Goal: Browse casually: Explore the website without a specific task or goal

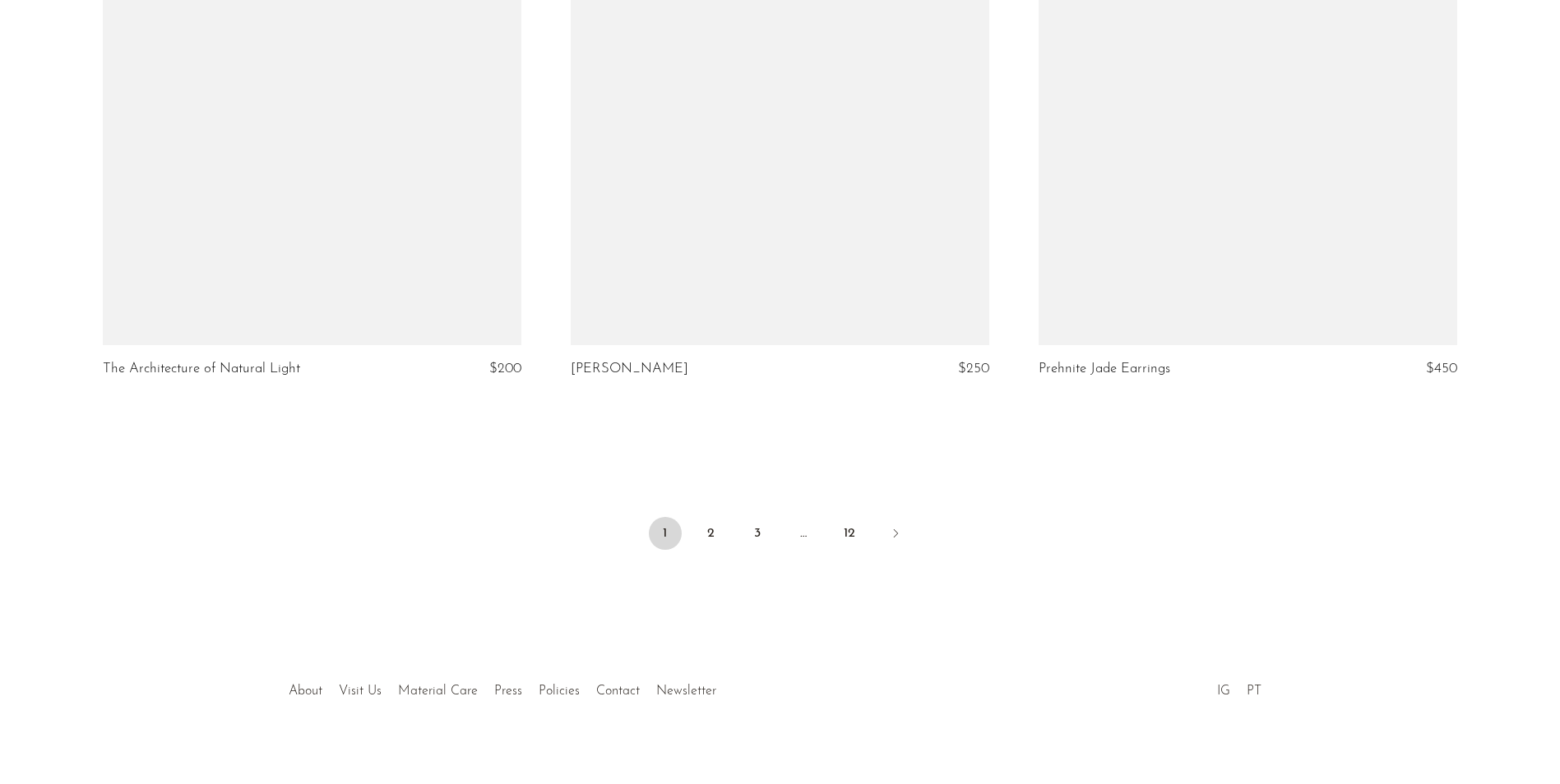
scroll to position [7654, 0]
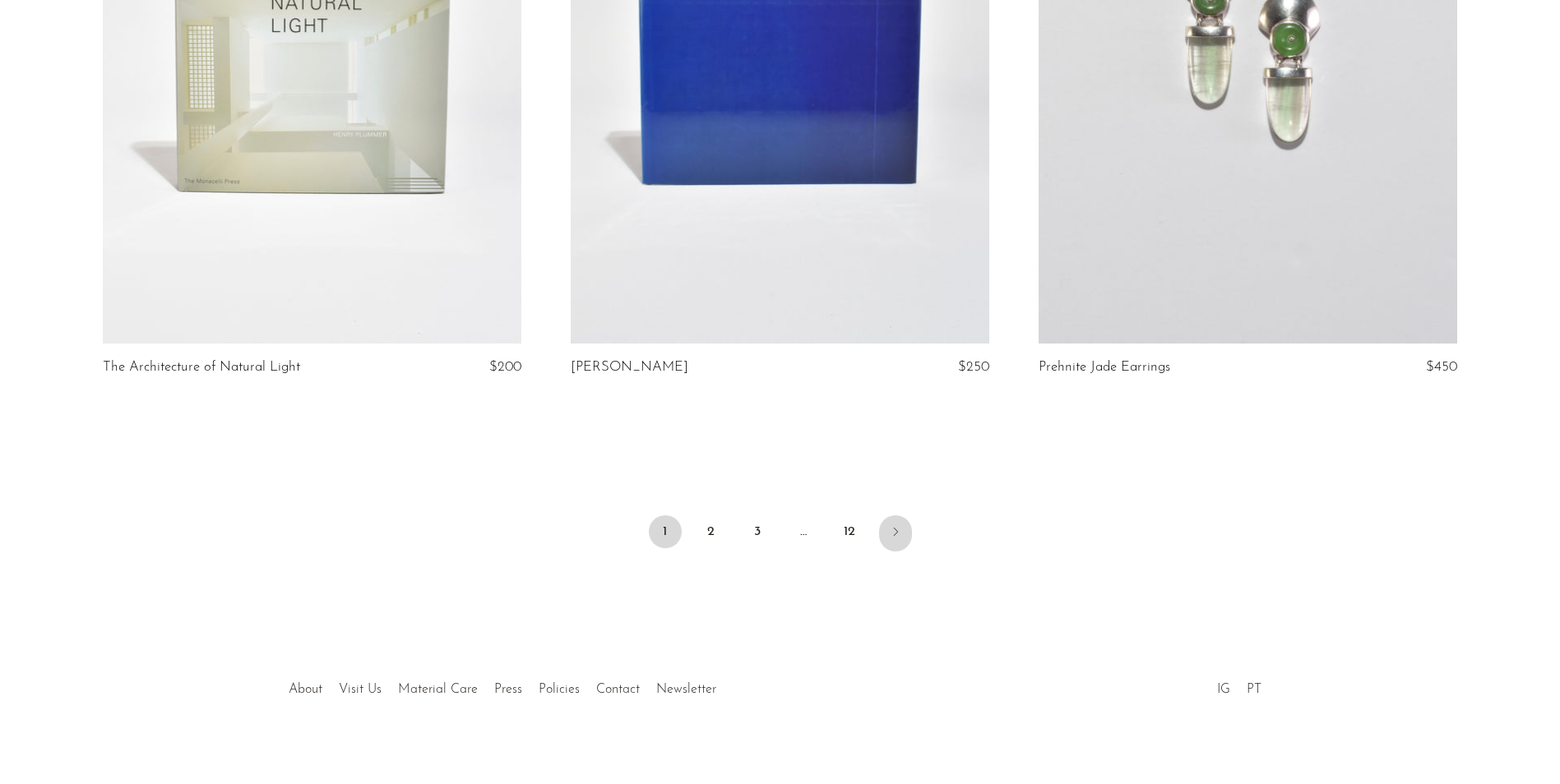
click at [890, 525] on icon "Next" at bounding box center [896, 531] width 13 height 13
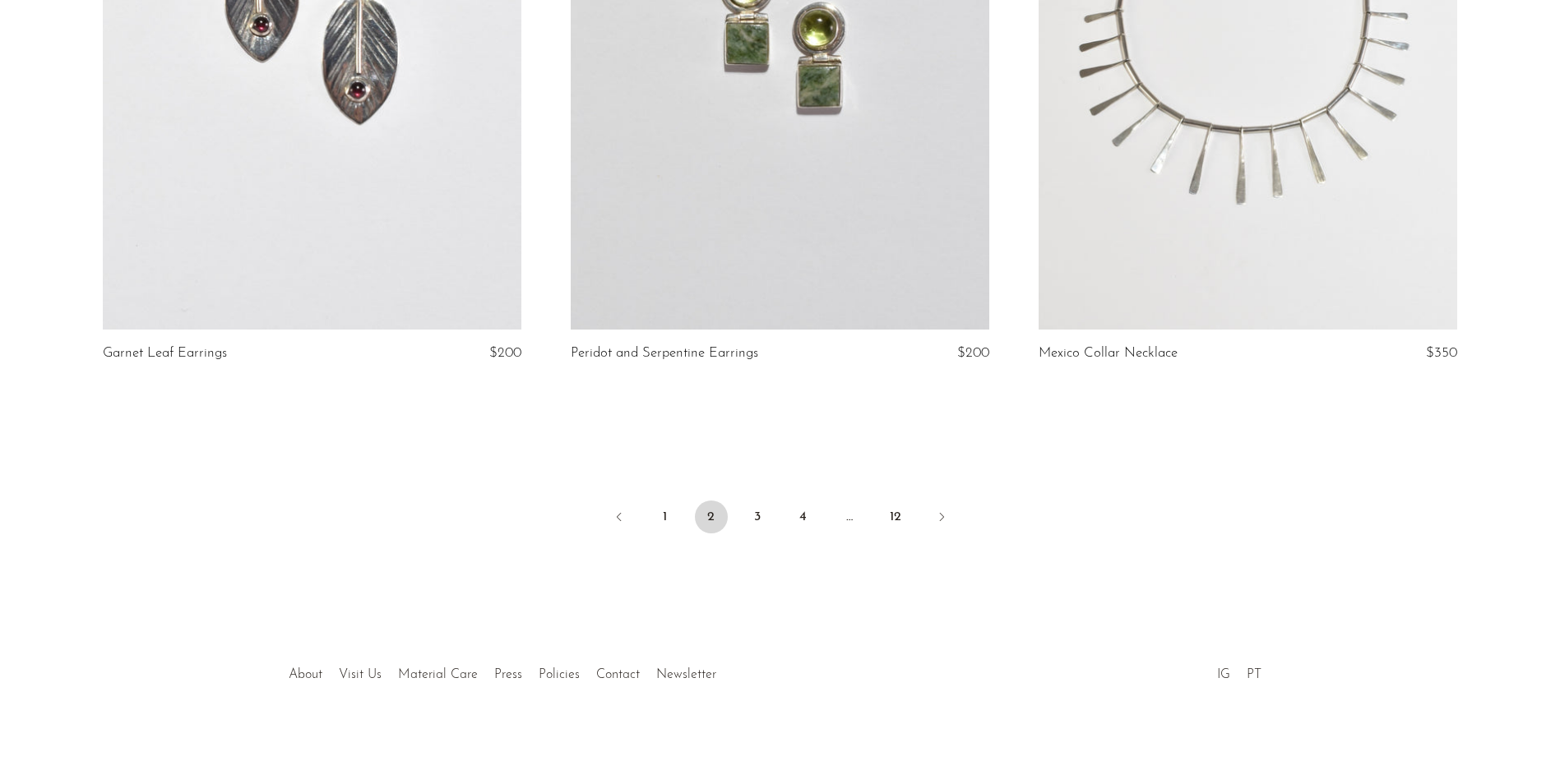
scroll to position [7654, 0]
click at [942, 515] on icon "Next" at bounding box center [941, 515] width 4 height 8
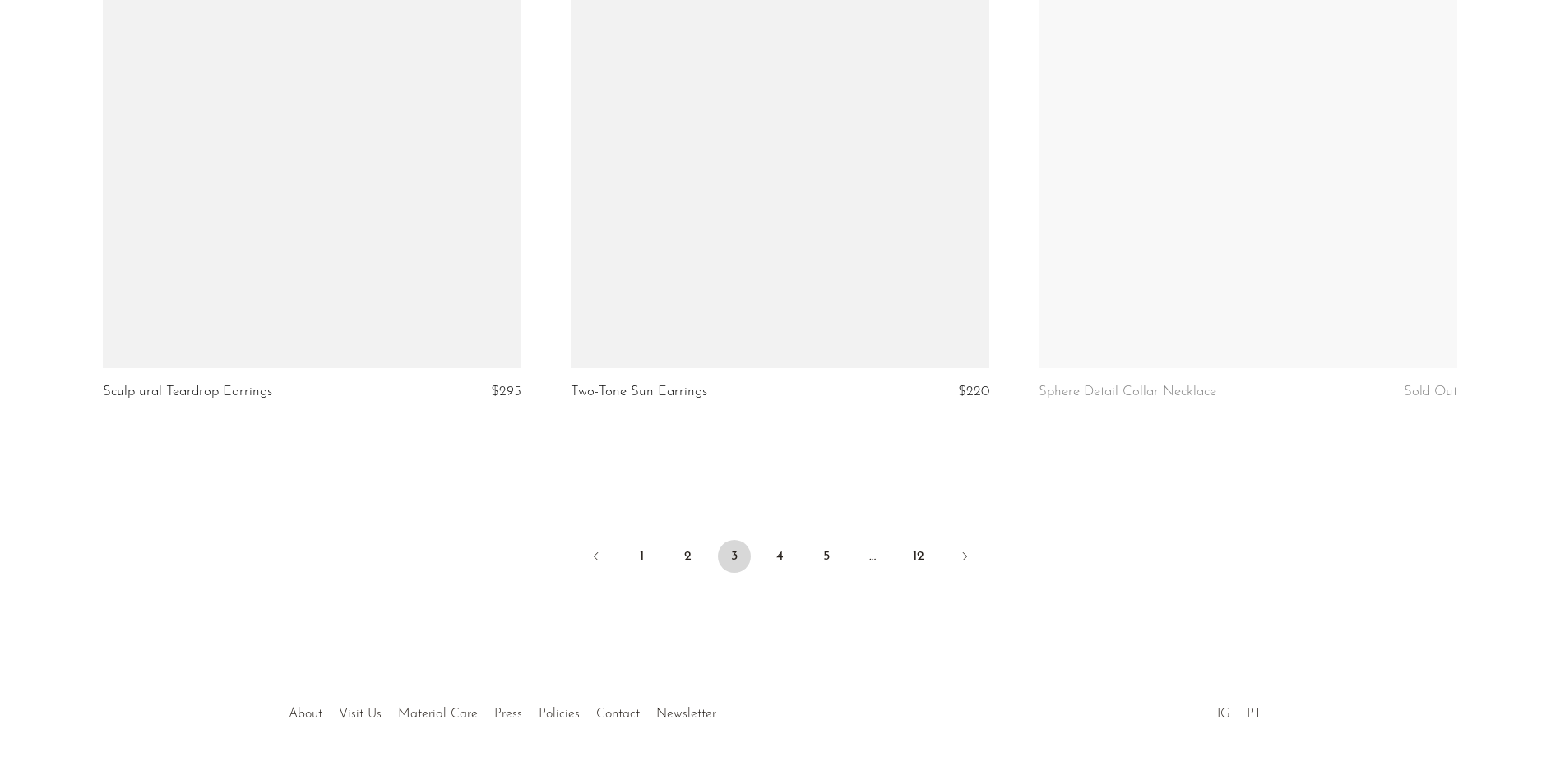
scroll to position [7654, 0]
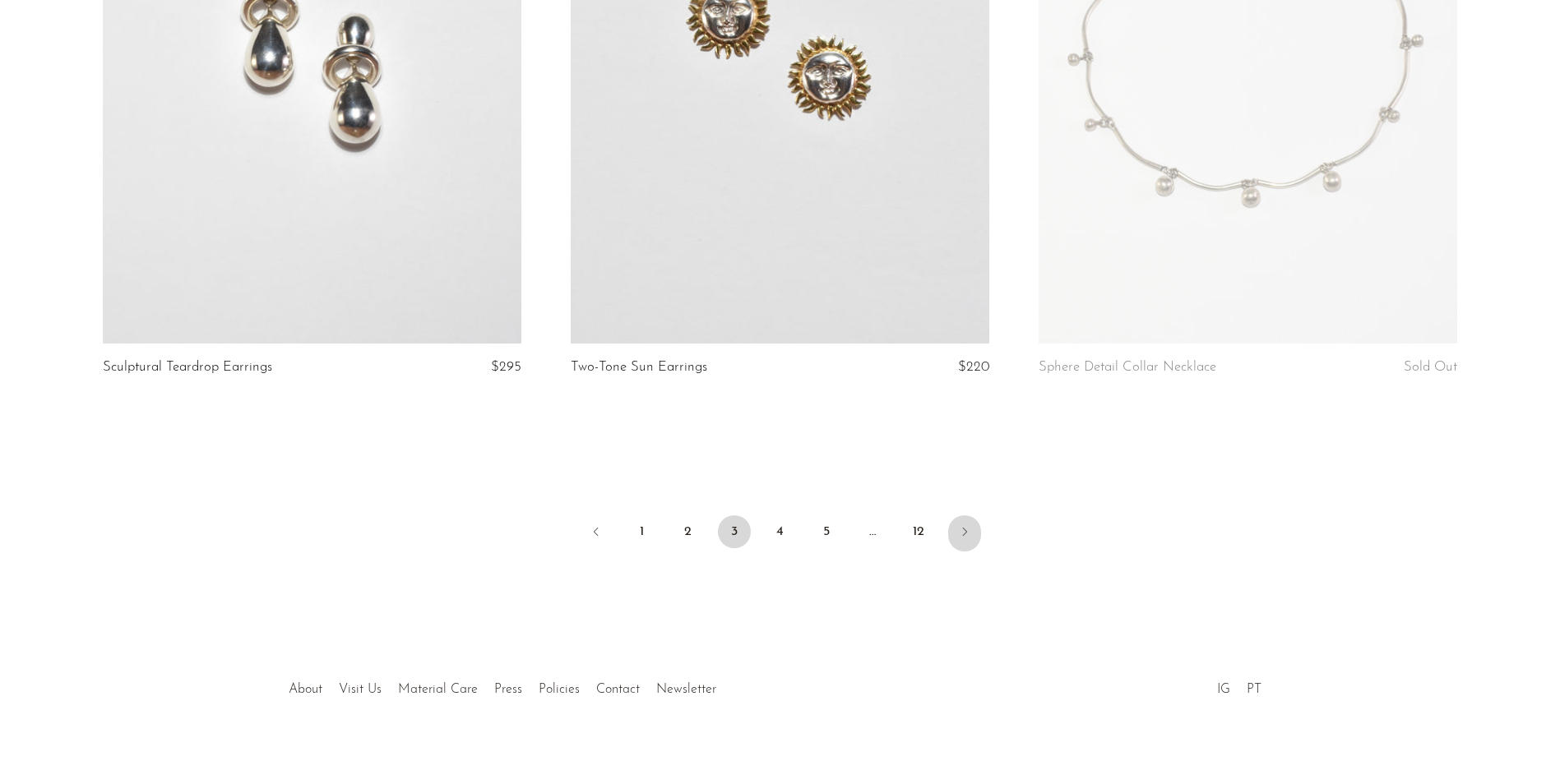
click at [963, 515] on link "Next" at bounding box center [965, 534] width 33 height 37
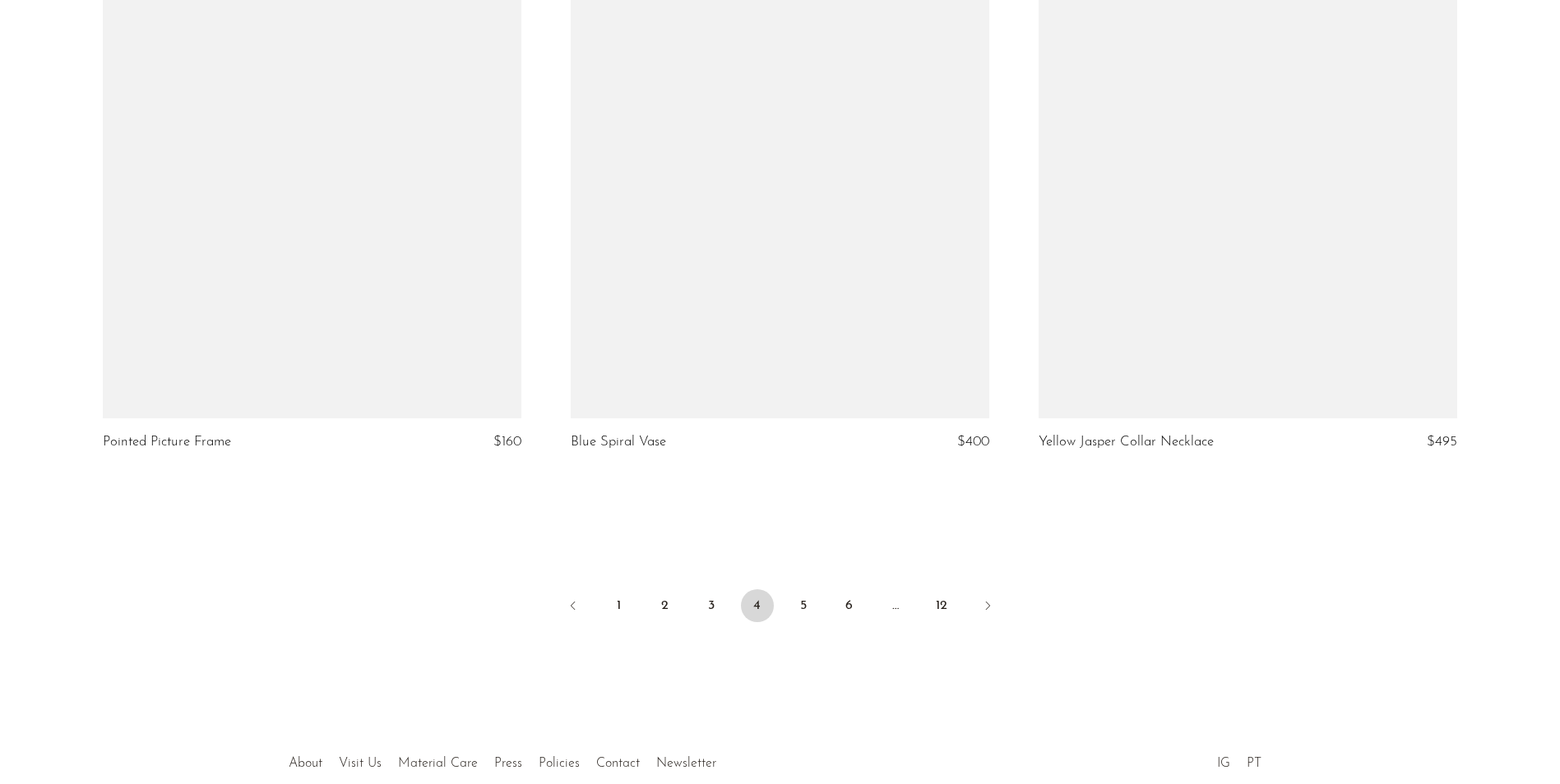
scroll to position [7654, 0]
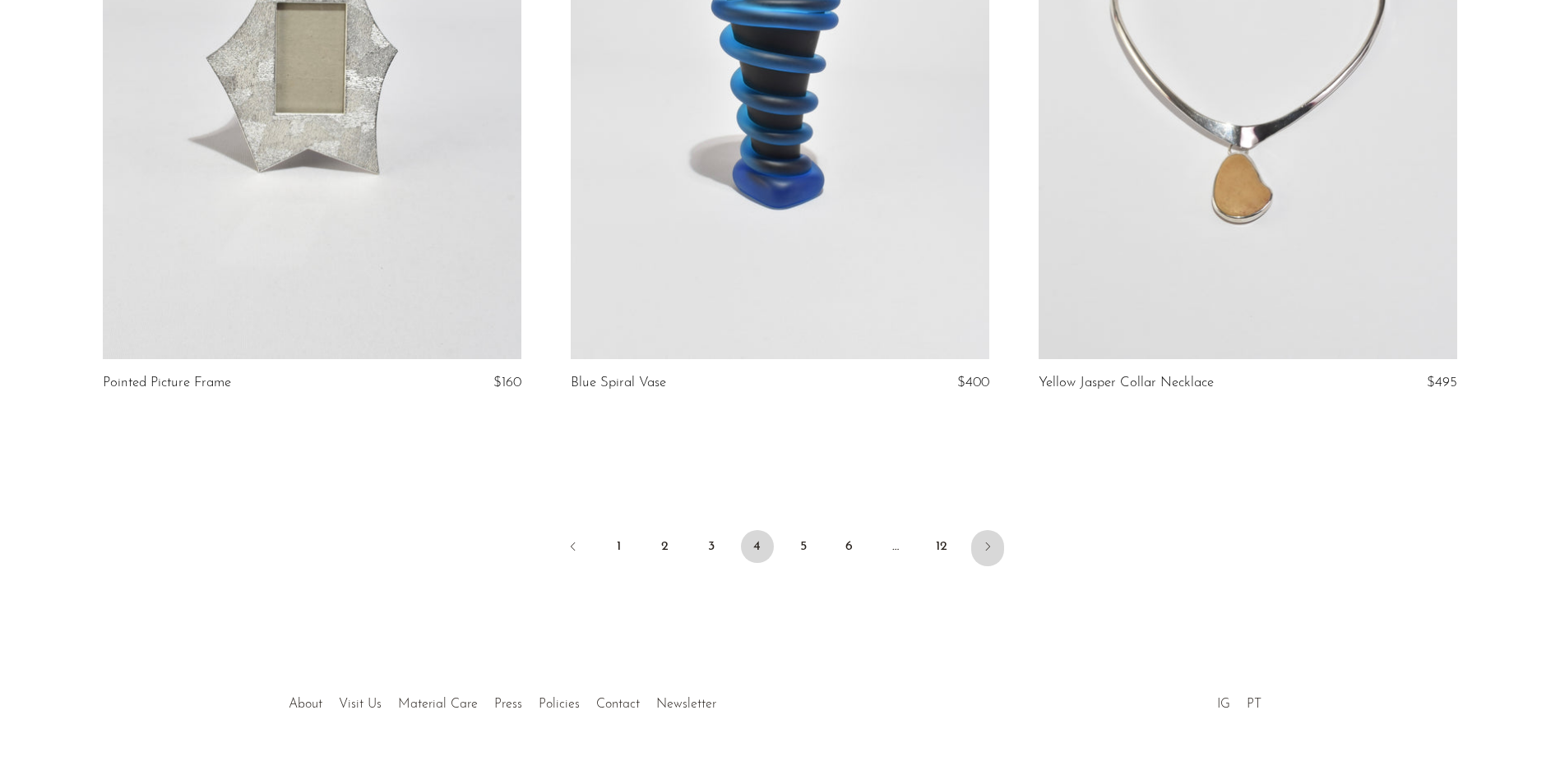
click at [997, 530] on link "Next" at bounding box center [988, 548] width 33 height 37
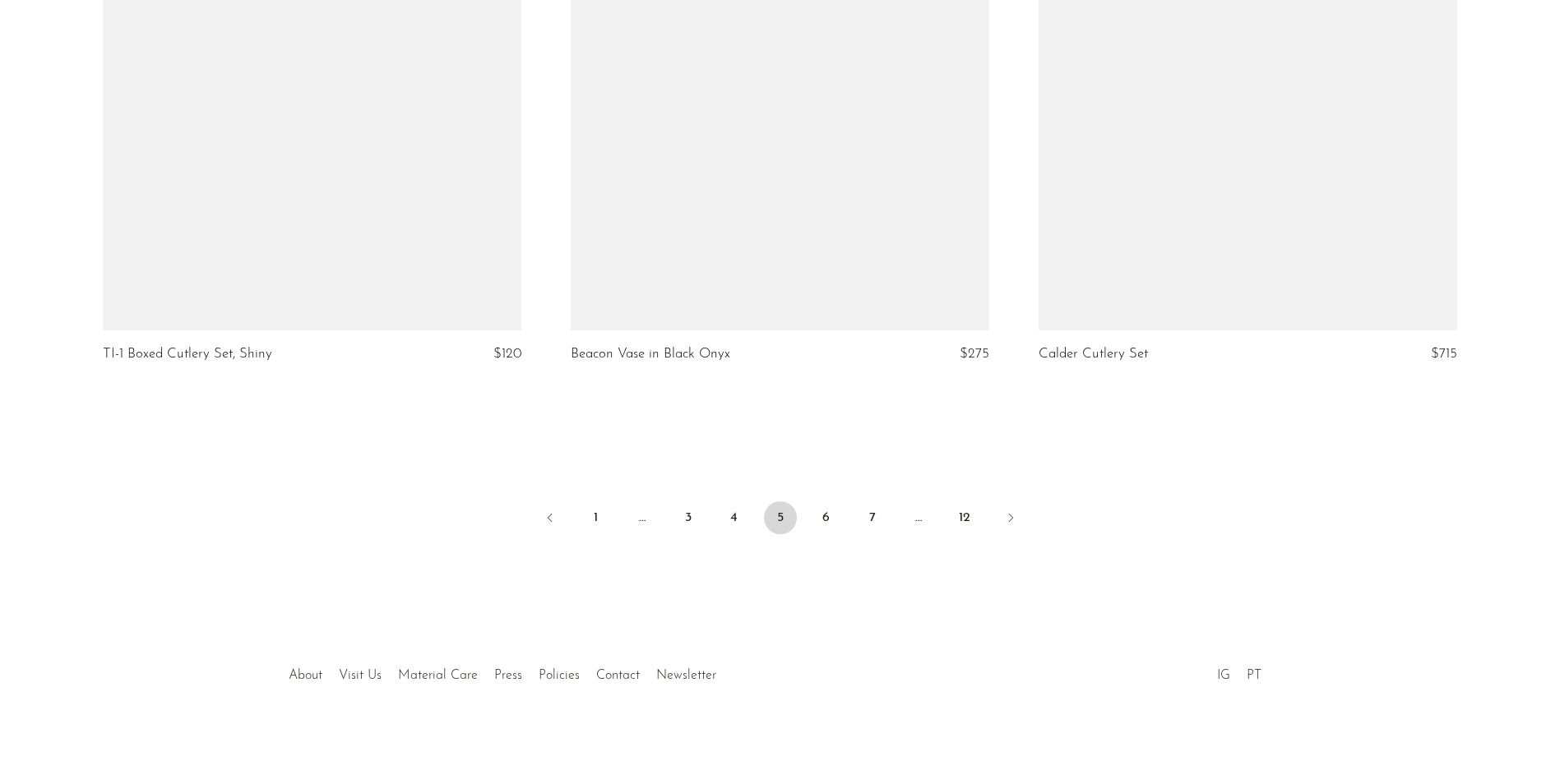
scroll to position [7654, 0]
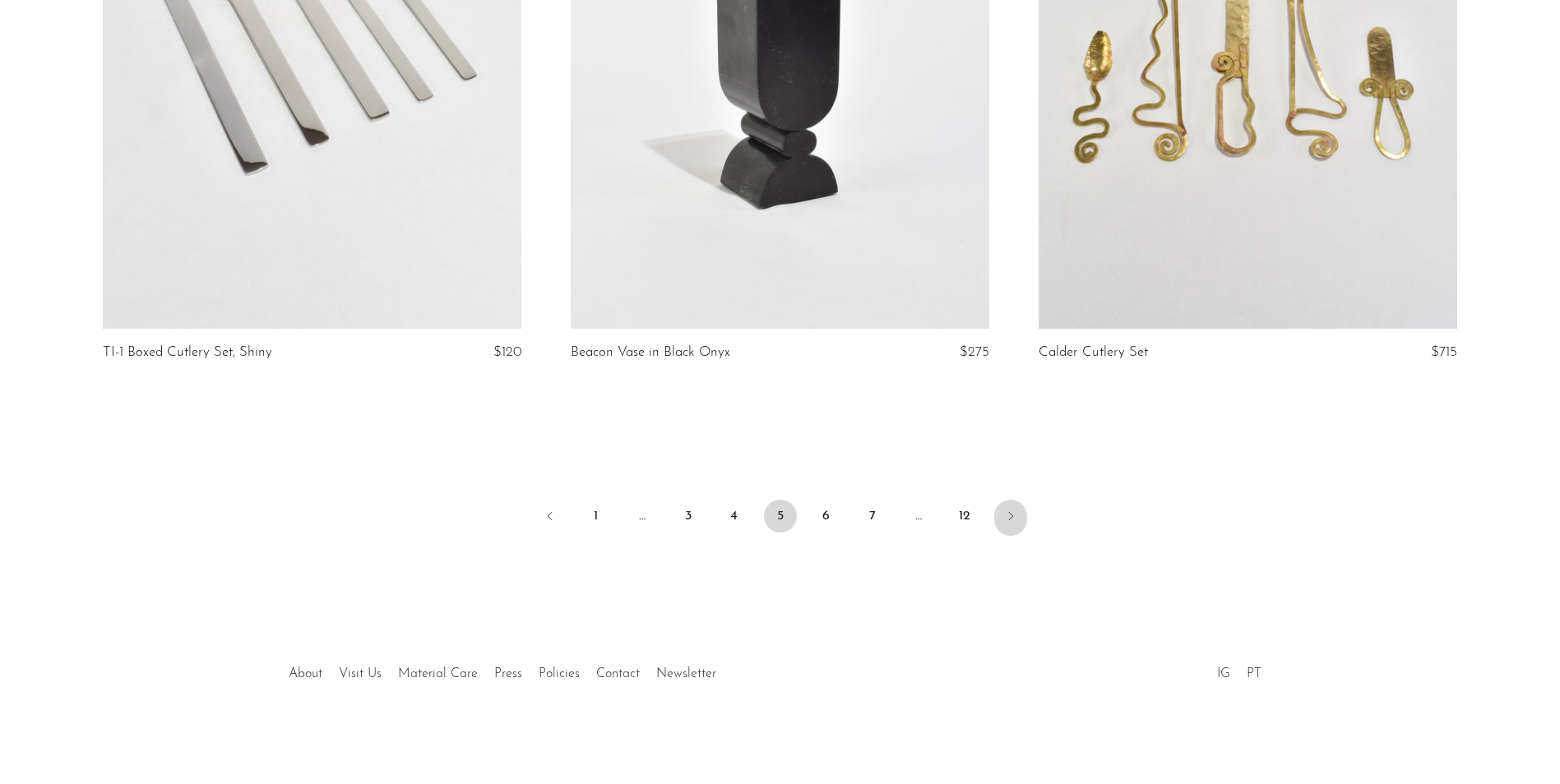
click at [999, 518] on link "Next" at bounding box center [1011, 518] width 33 height 37
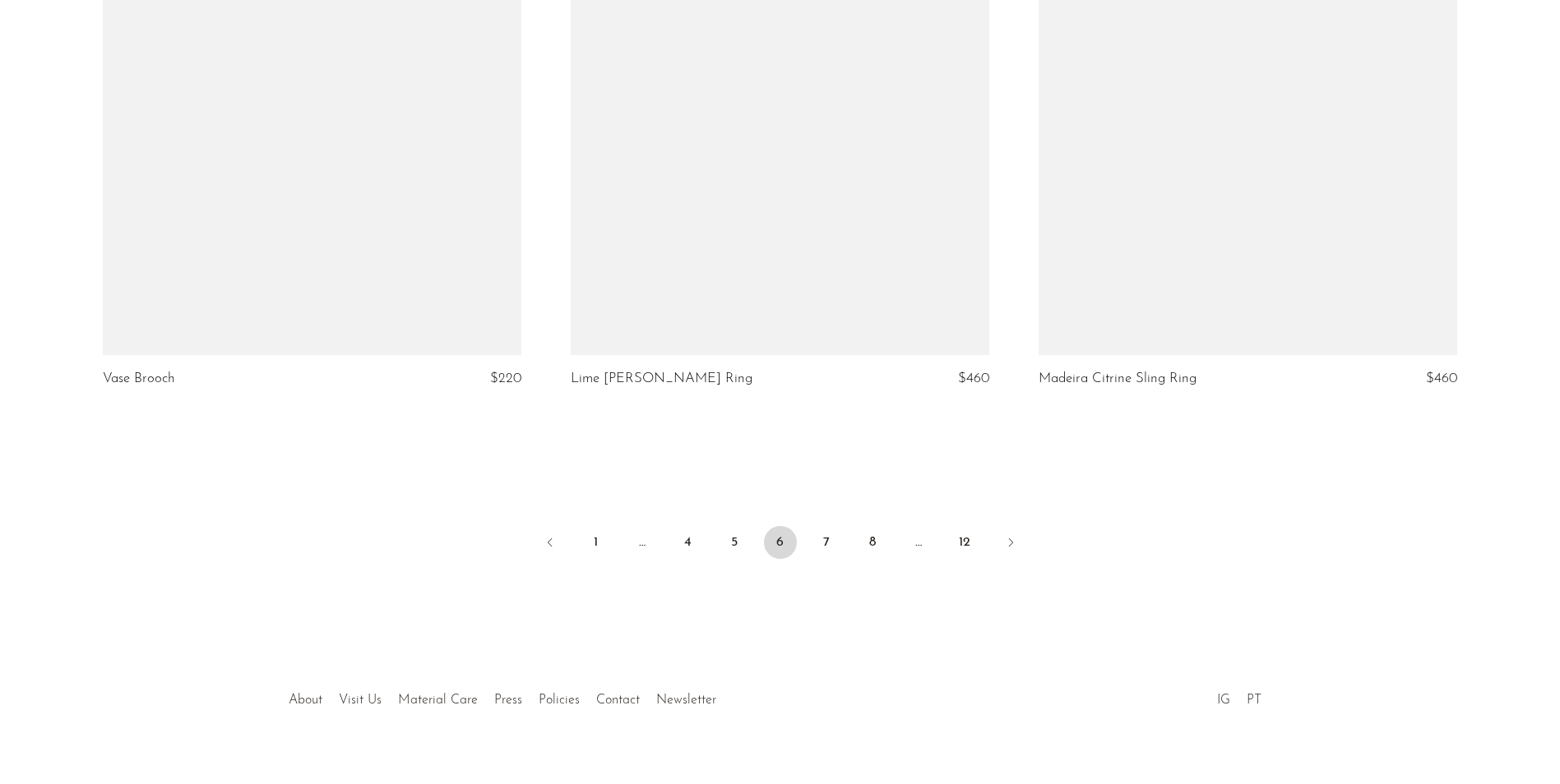
scroll to position [7654, 0]
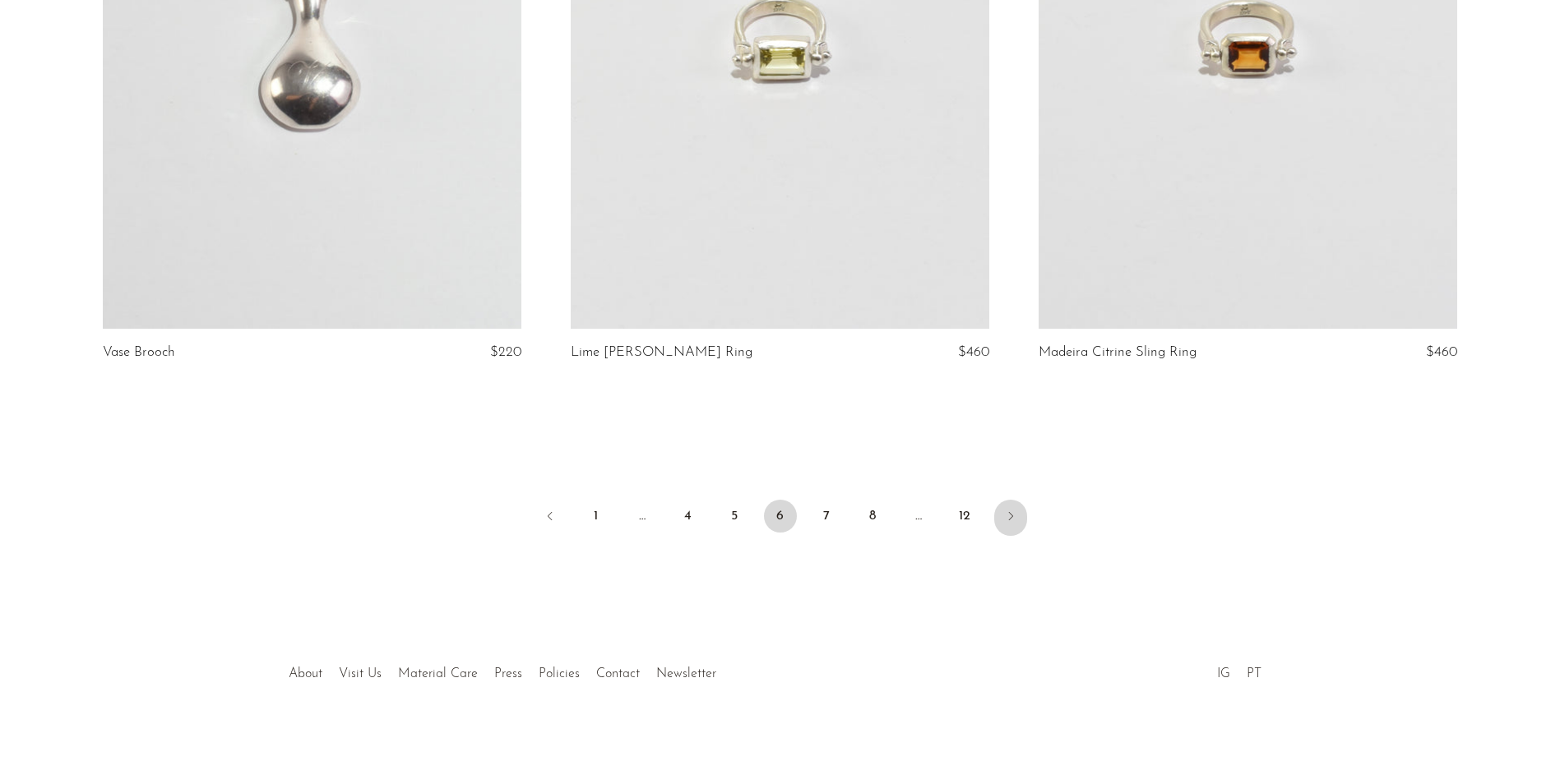
click at [1018, 515] on link "Next" at bounding box center [1011, 518] width 33 height 37
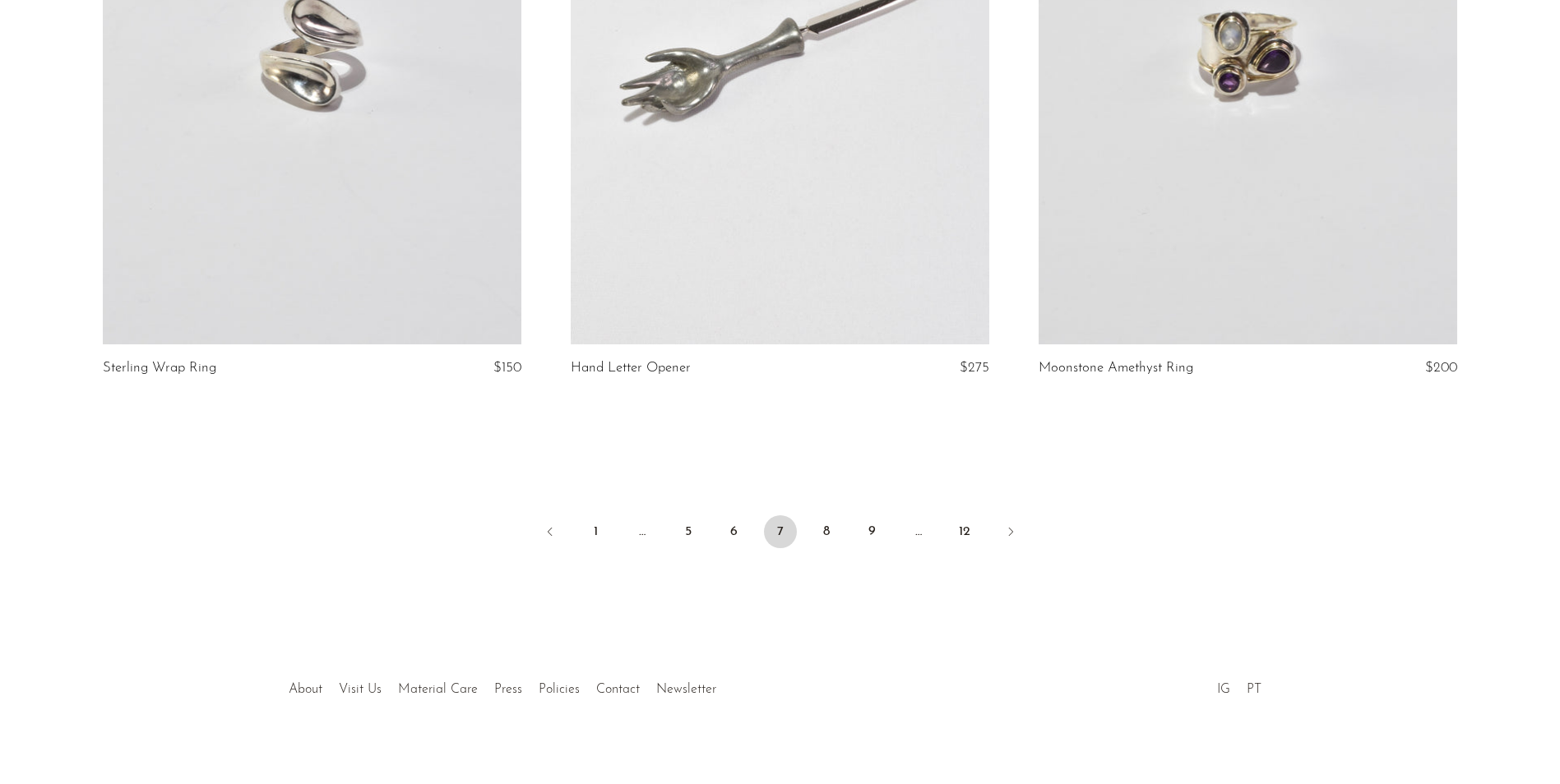
scroll to position [7654, 0]
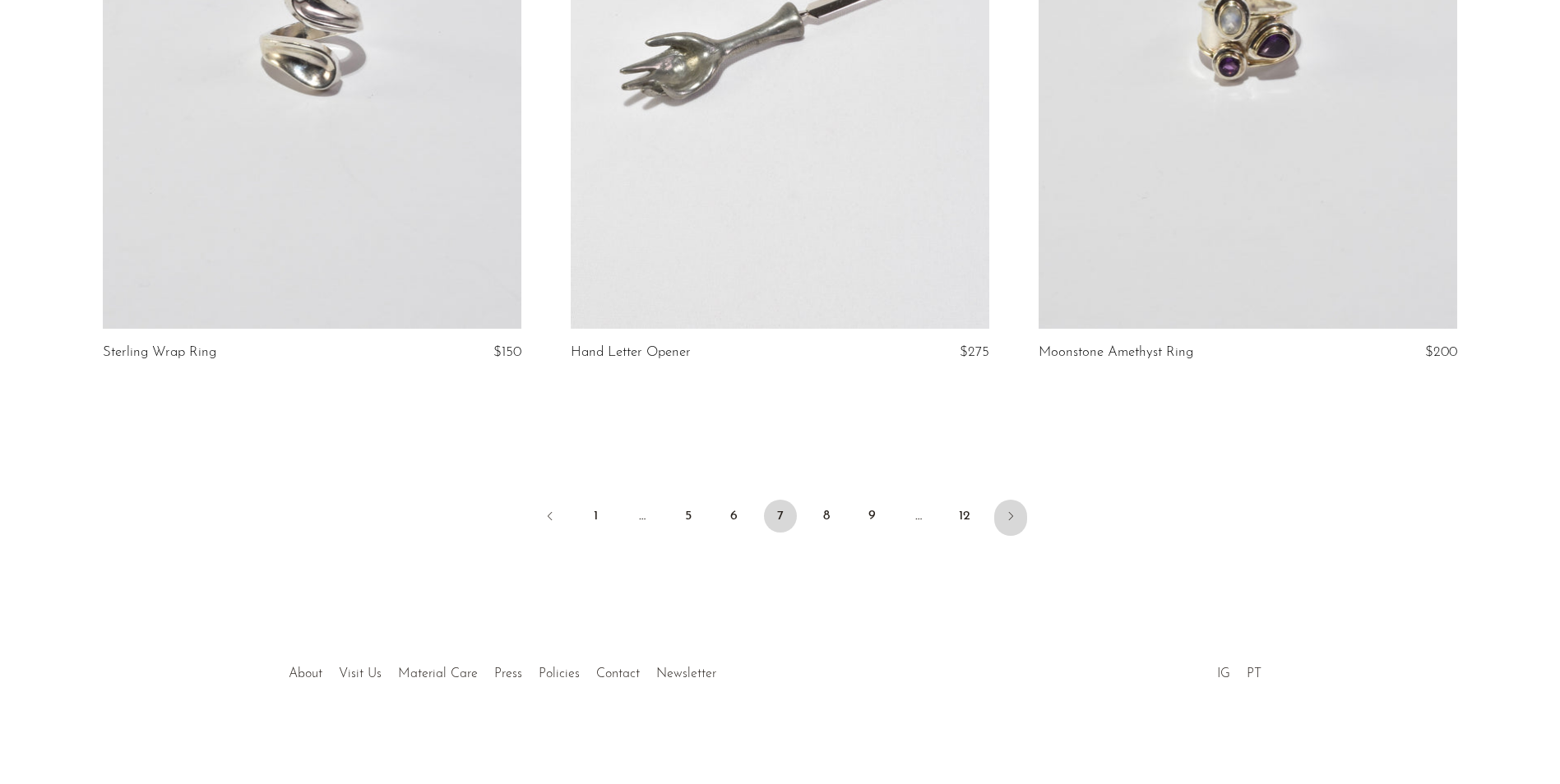
click at [1005, 509] on icon "Next" at bounding box center [1010, 515] width 13 height 13
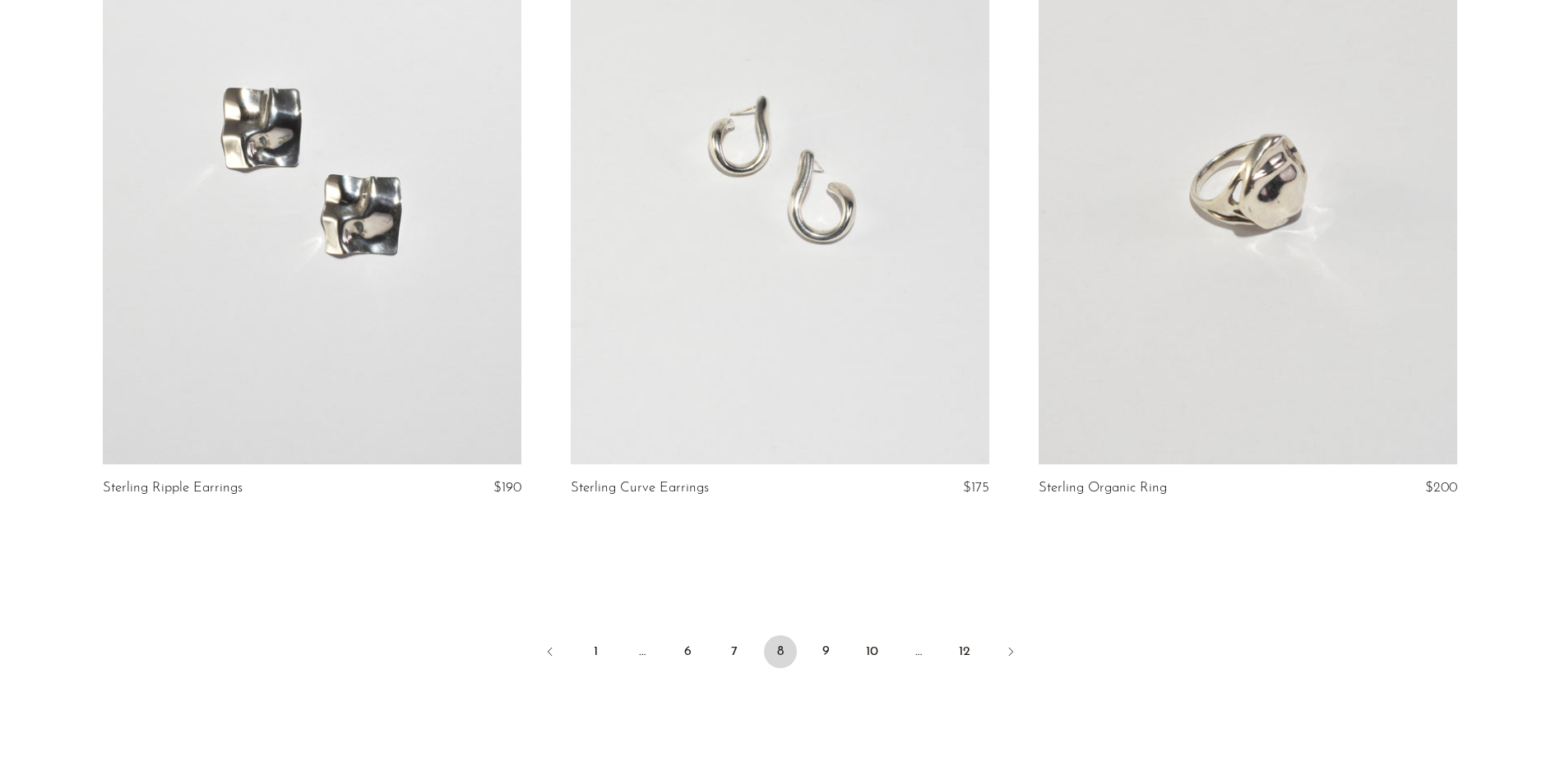
scroll to position [7654, 0]
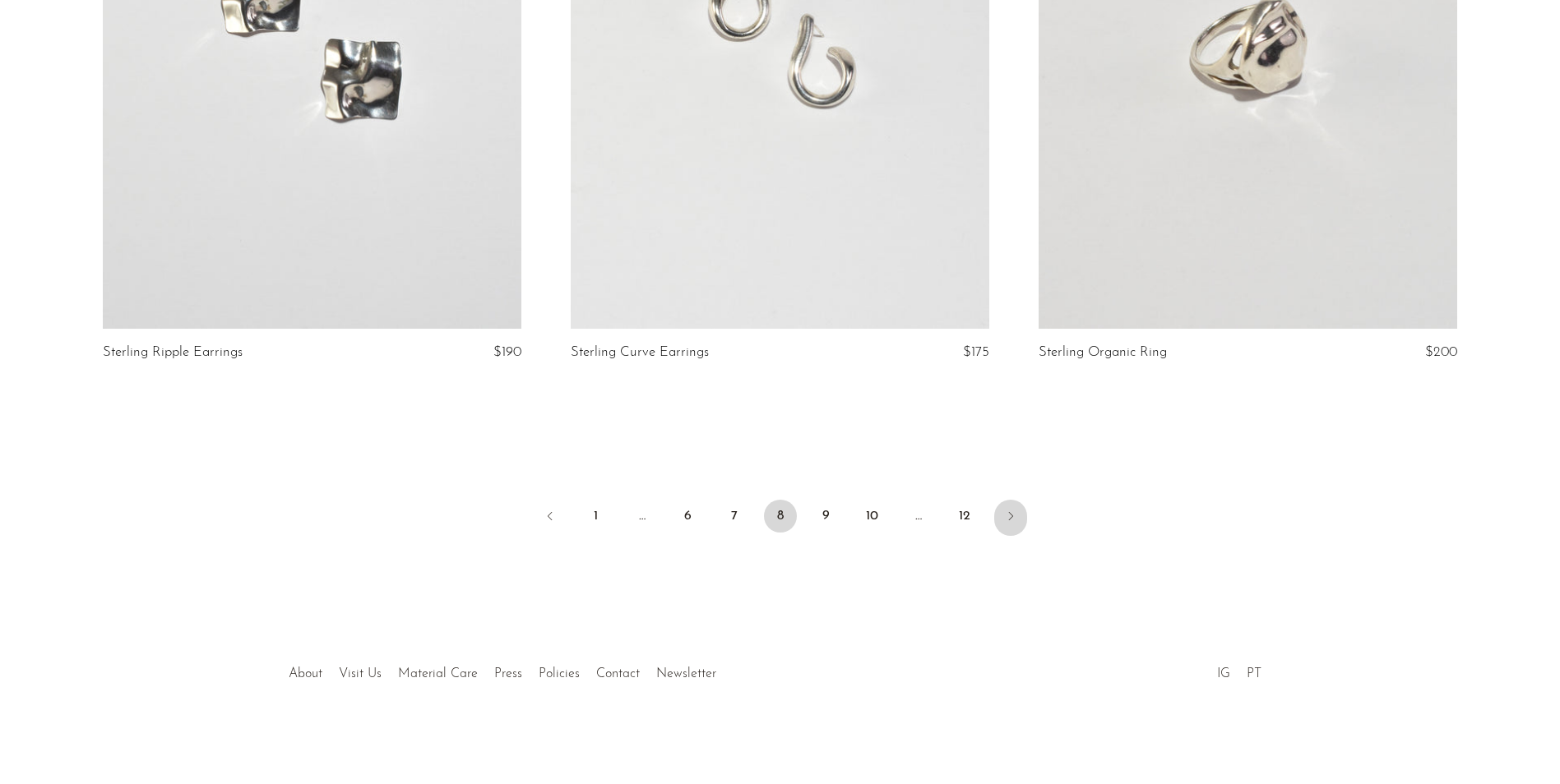
click at [1017, 509] on icon "Next" at bounding box center [1010, 515] width 13 height 13
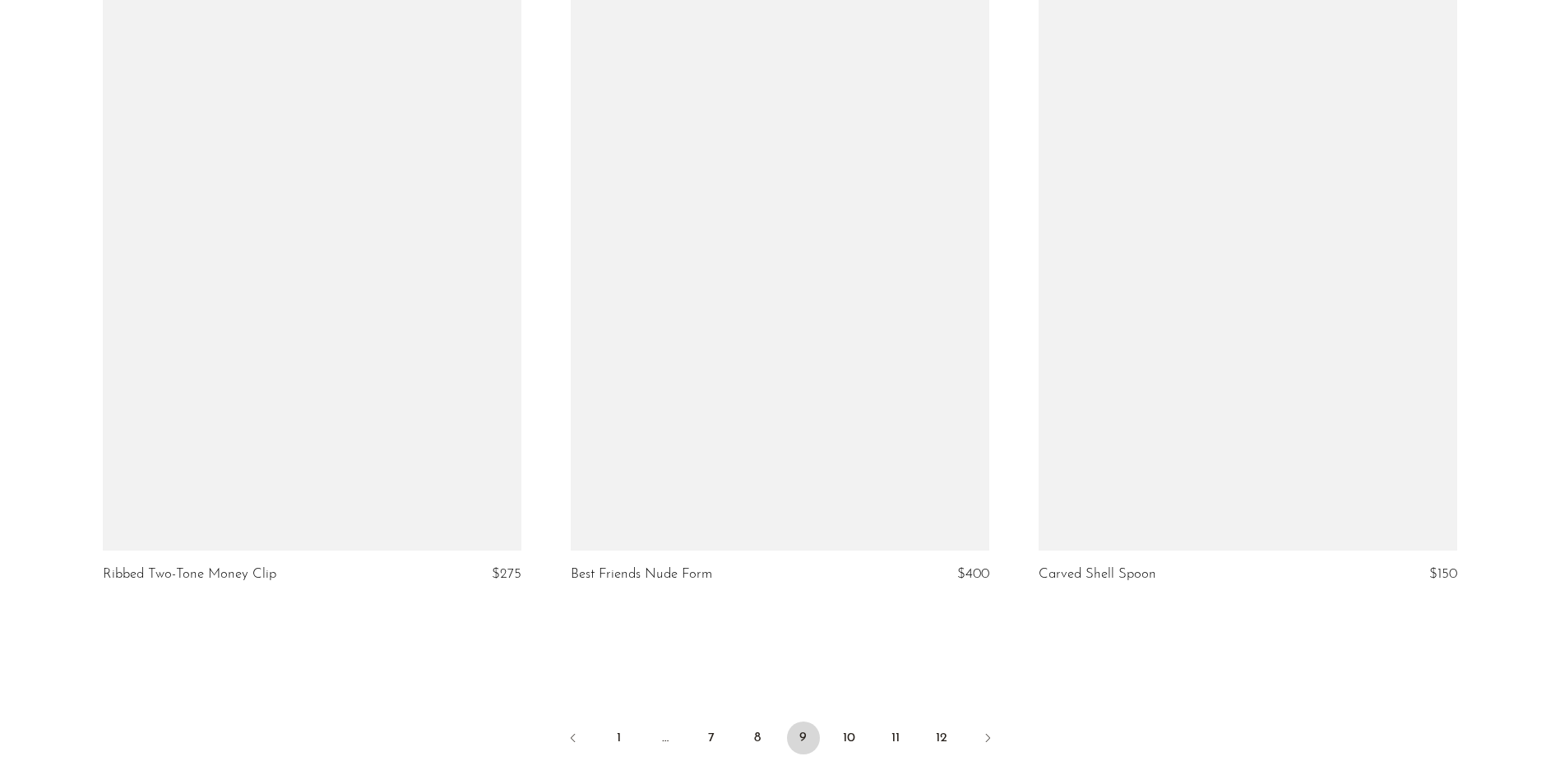
scroll to position [7654, 0]
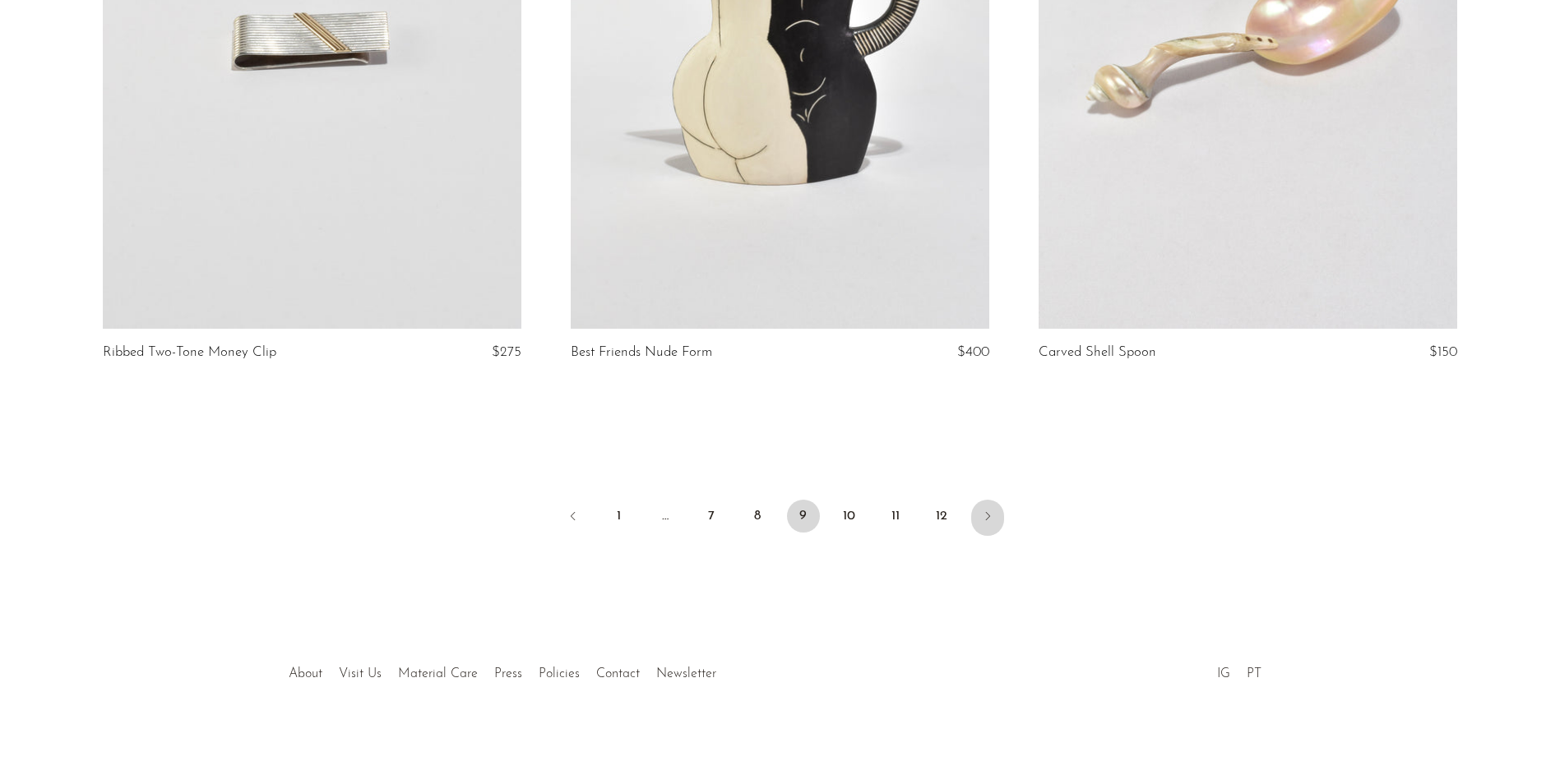
click at [982, 523] on icon "Next" at bounding box center [988, 515] width 13 height 13
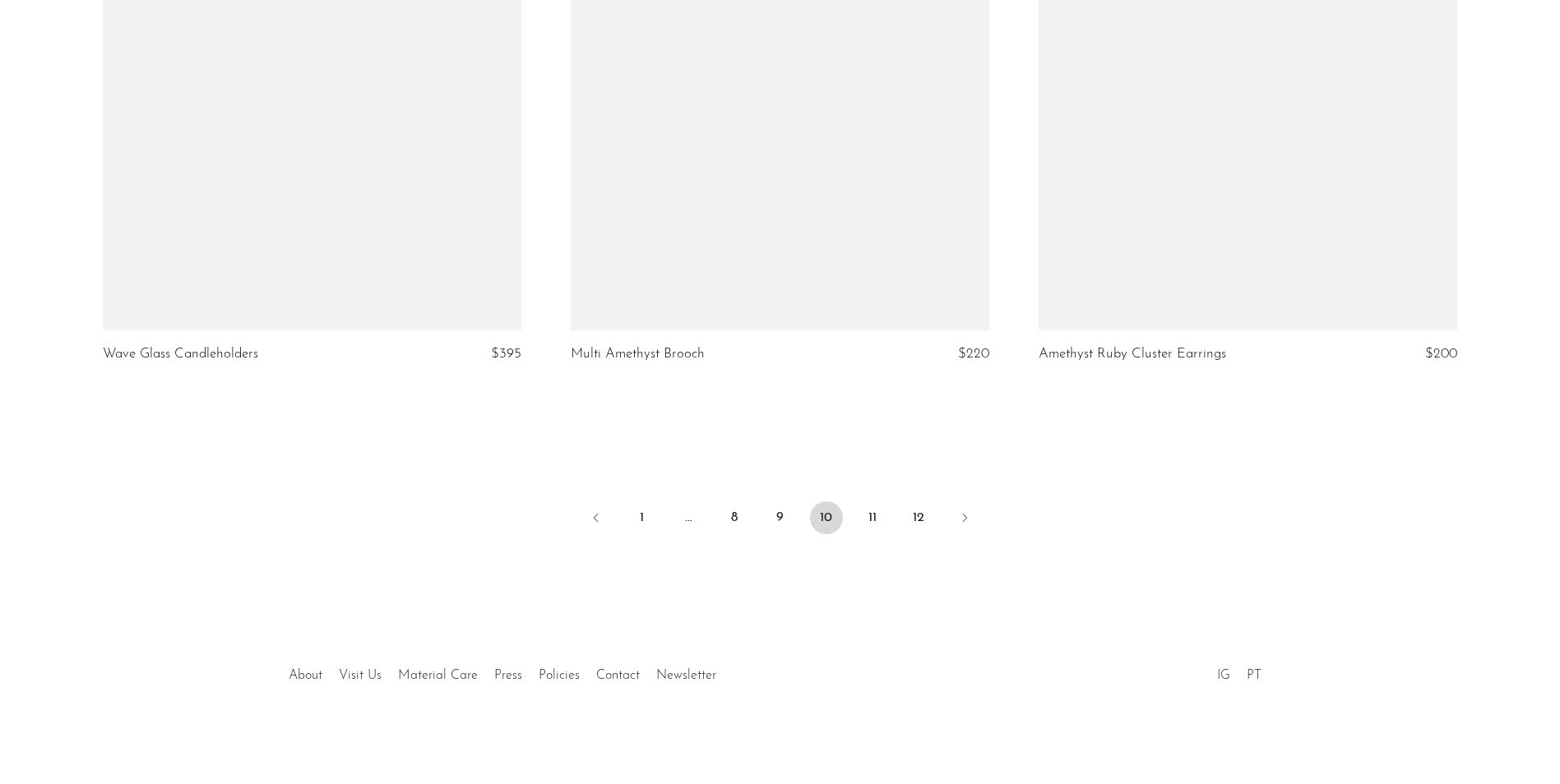
scroll to position [7654, 0]
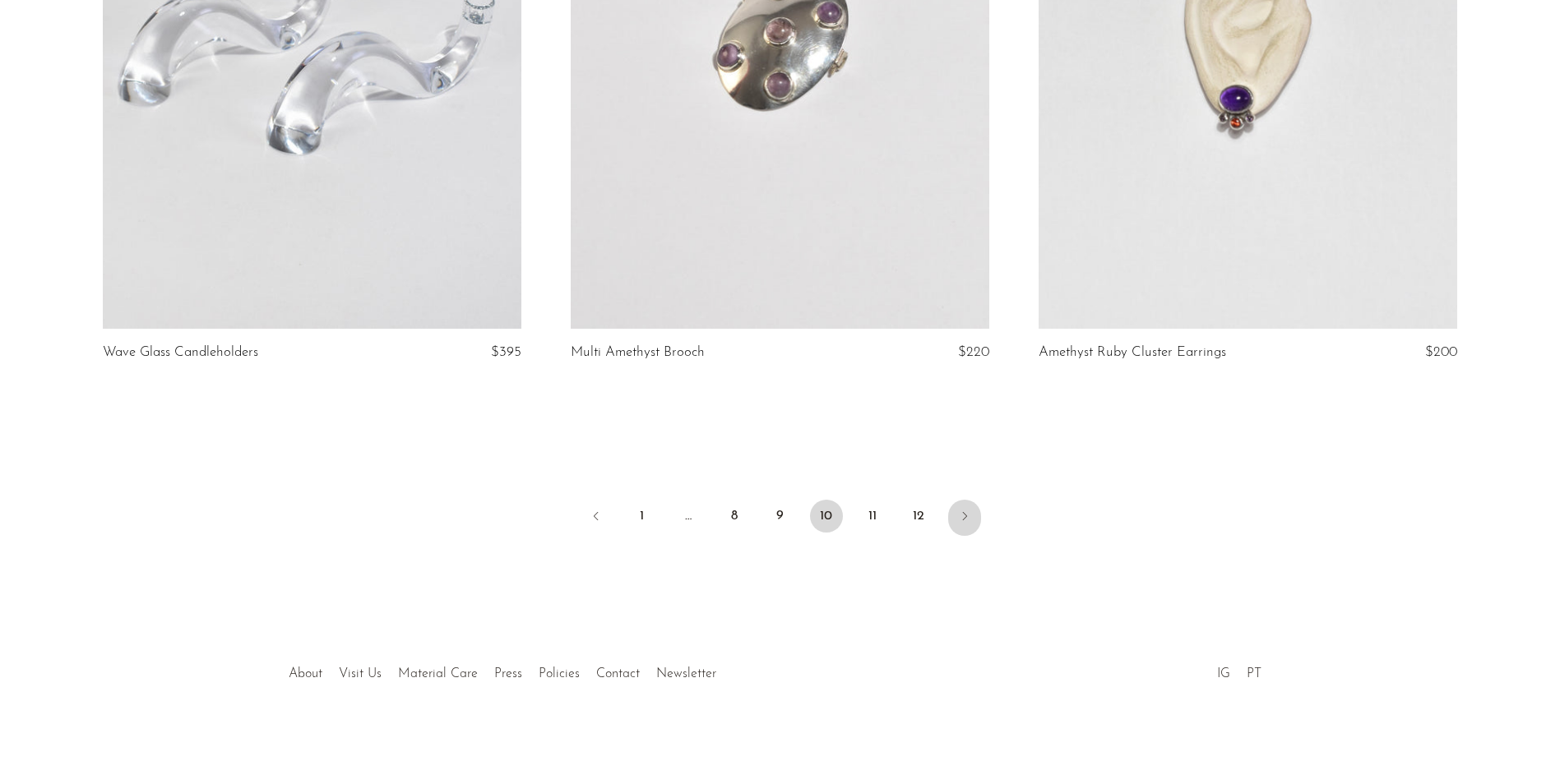
click at [963, 518] on icon "Next" at bounding box center [964, 515] width 13 height 13
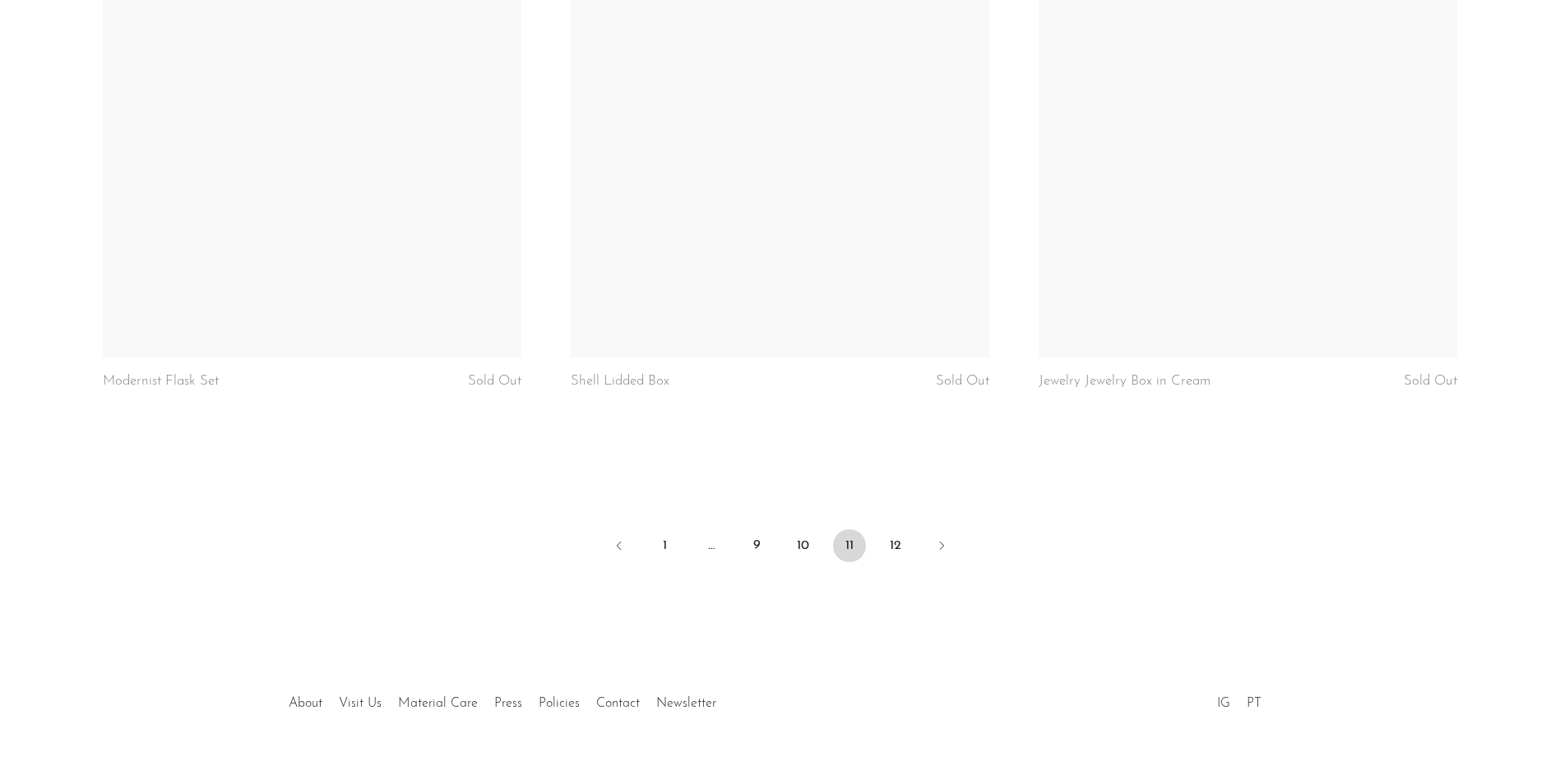
scroll to position [7669, 0]
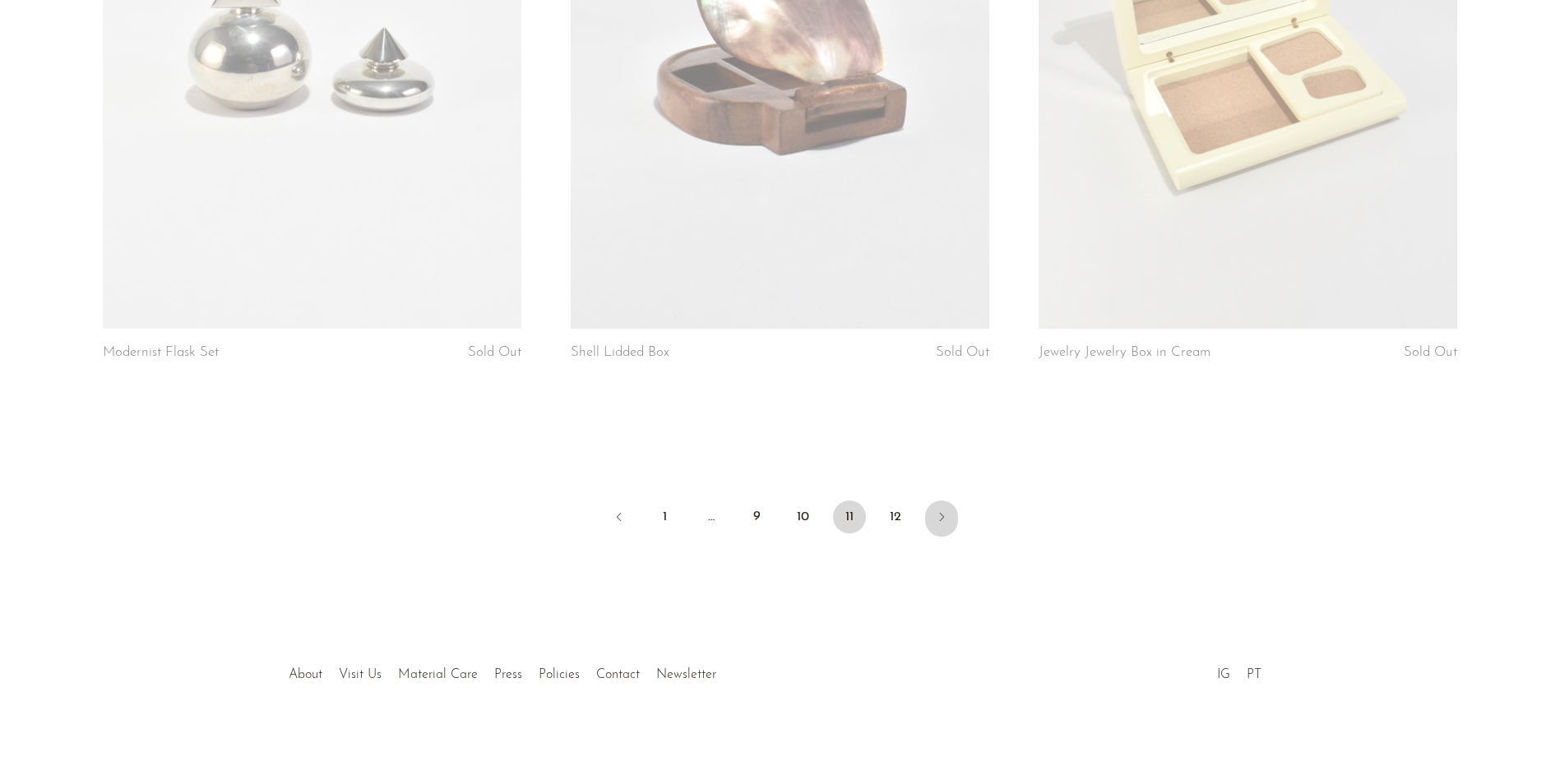
click at [944, 517] on icon "Next" at bounding box center [942, 516] width 13 height 13
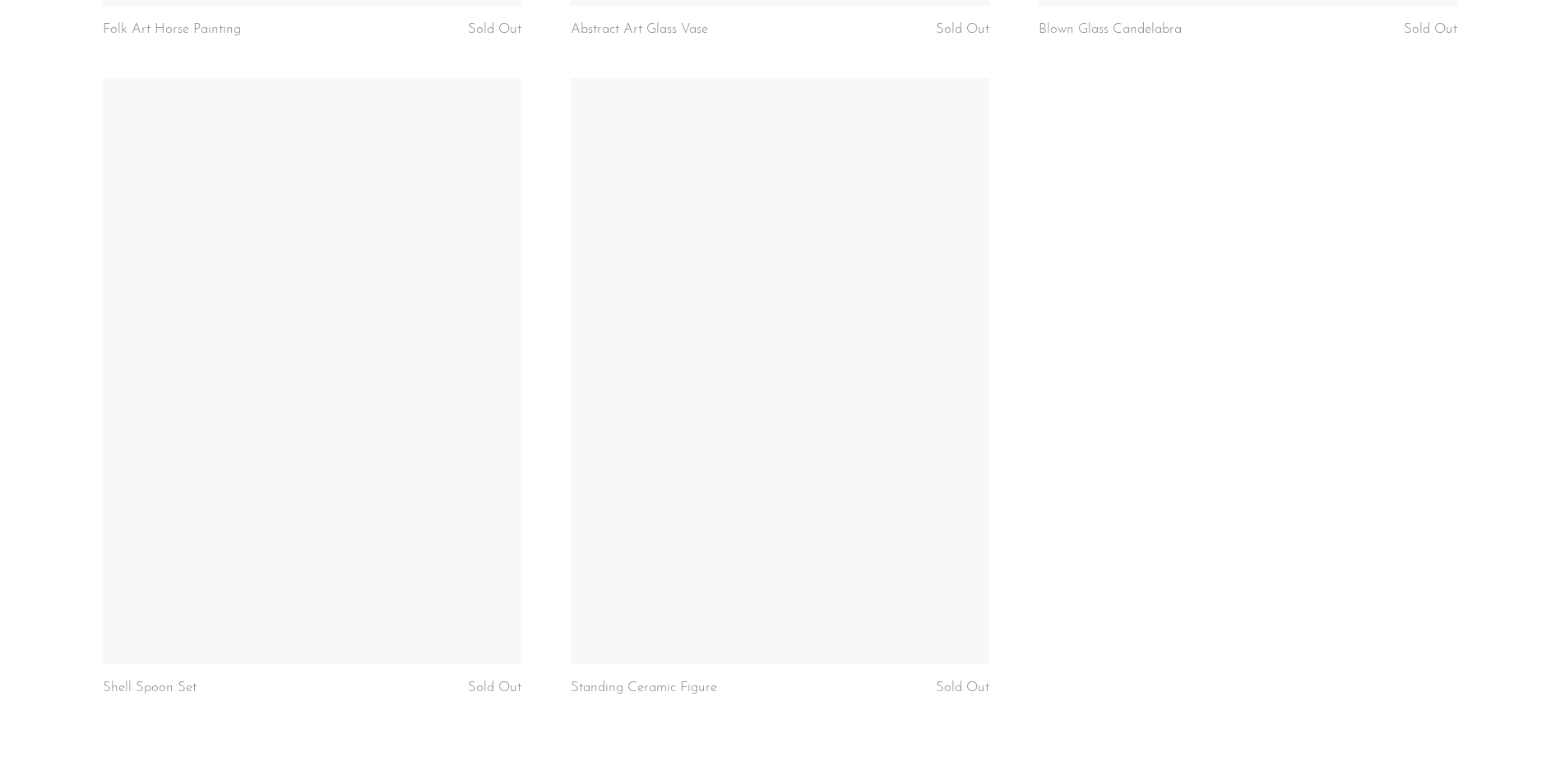
scroll to position [7079, 0]
